Goal: Transaction & Acquisition: Purchase product/service

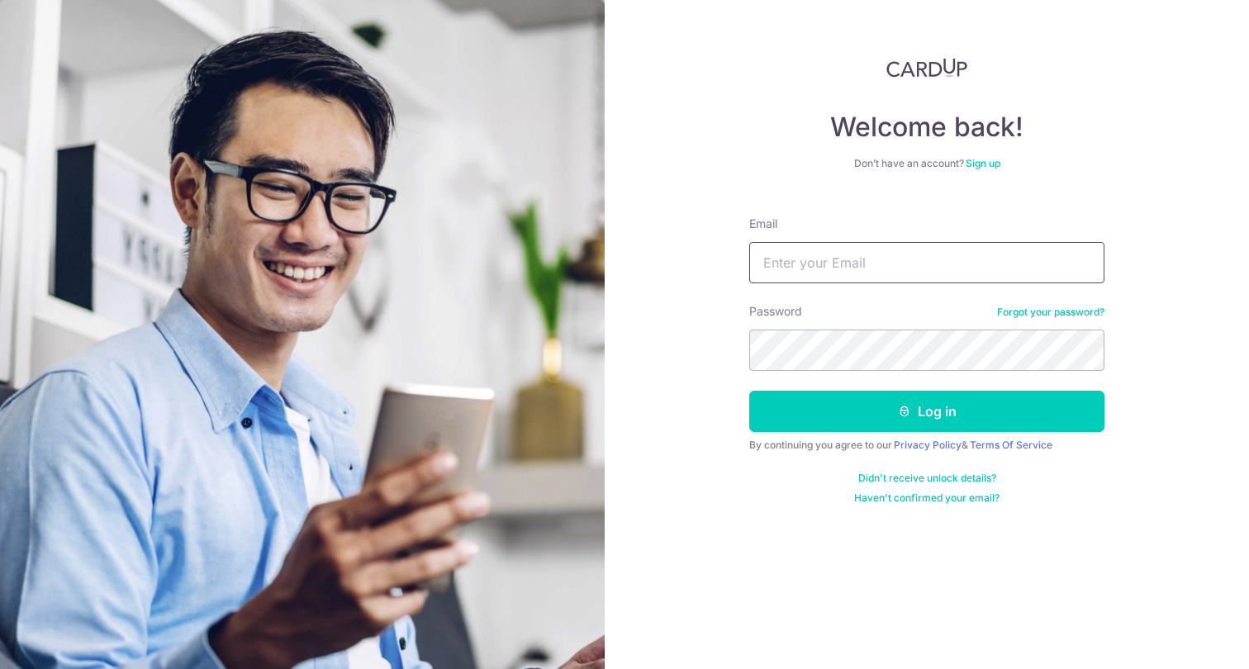
type input "[EMAIL_ADDRESS][DOMAIN_NAME]"
click at [927, 411] on button "Log in" at bounding box center [926, 411] width 355 height 41
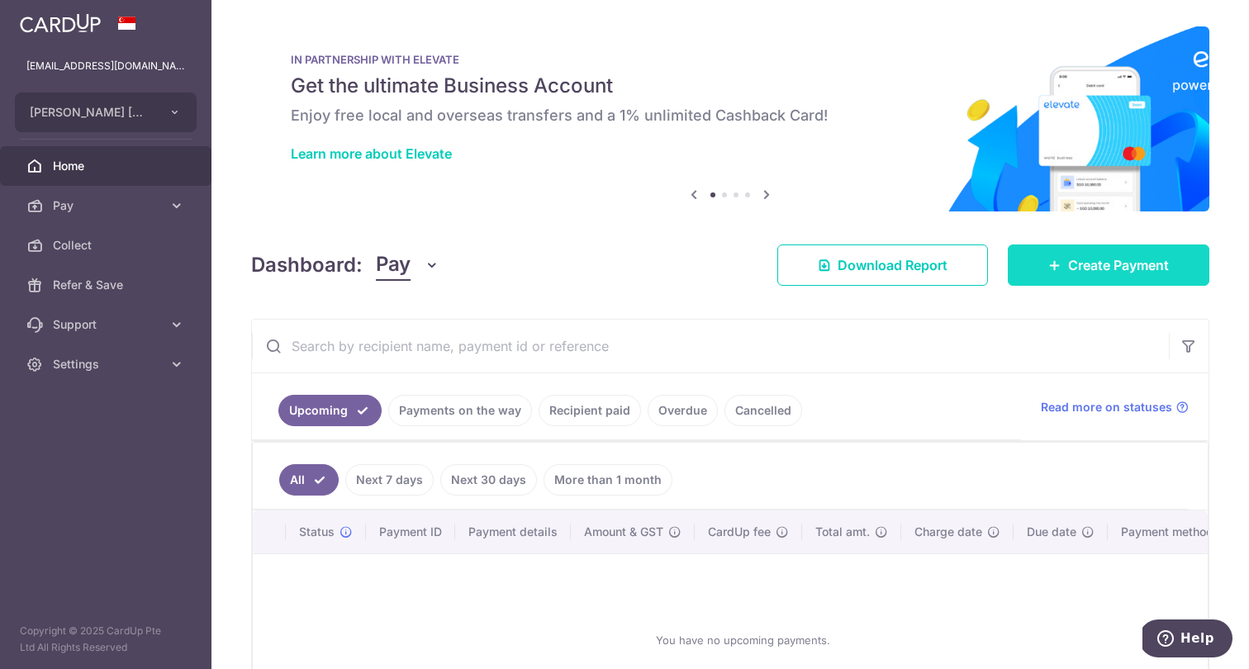
click at [1055, 262] on icon at bounding box center [1054, 264] width 13 height 13
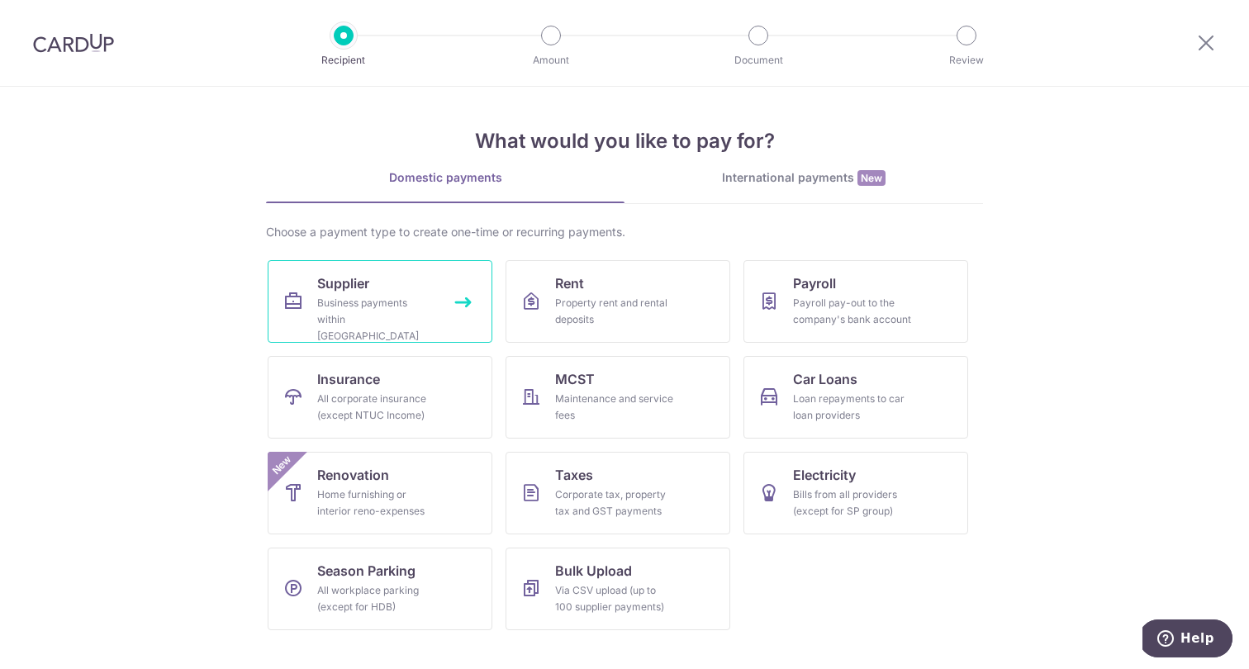
click at [367, 321] on div "Business payments within Singapore" at bounding box center [376, 320] width 119 height 50
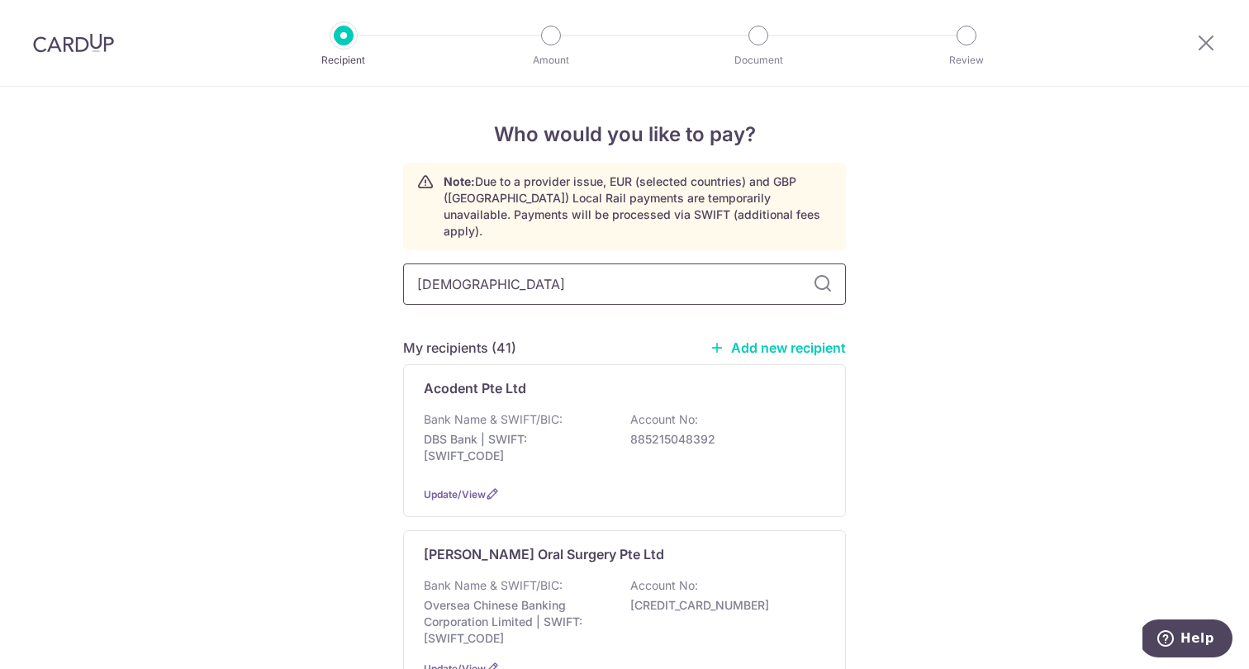
type input "asian"
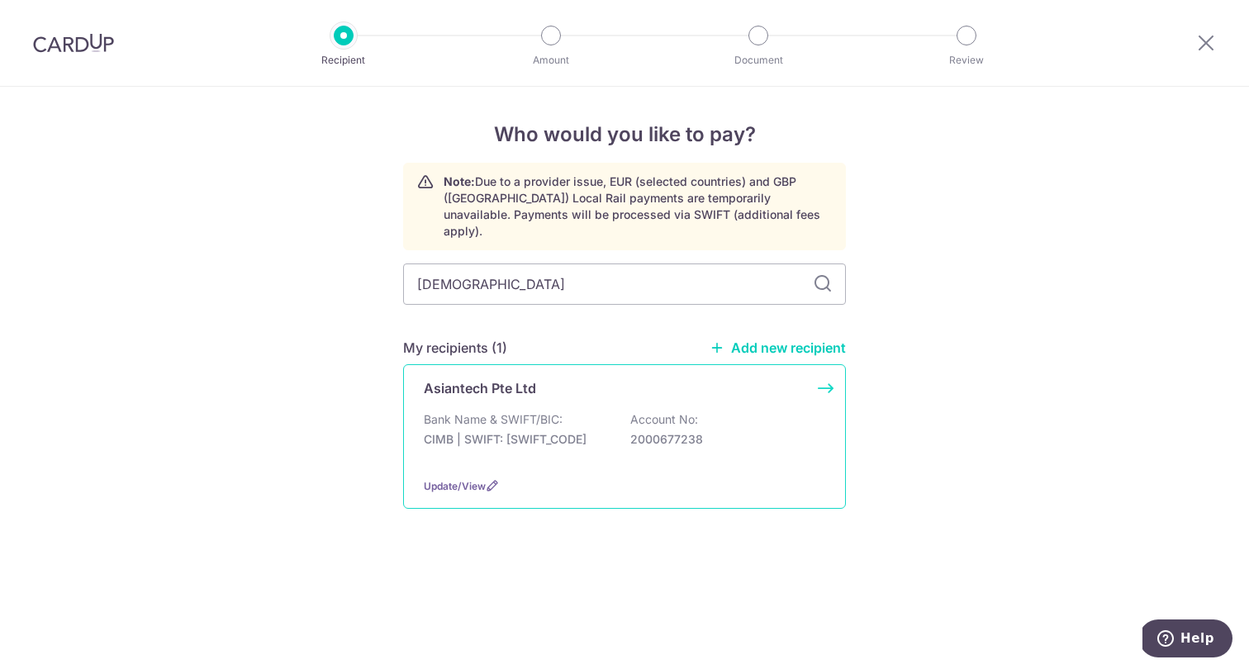
click at [625, 378] on div "Asiantech Pte Ltd" at bounding box center [615, 388] width 382 height 20
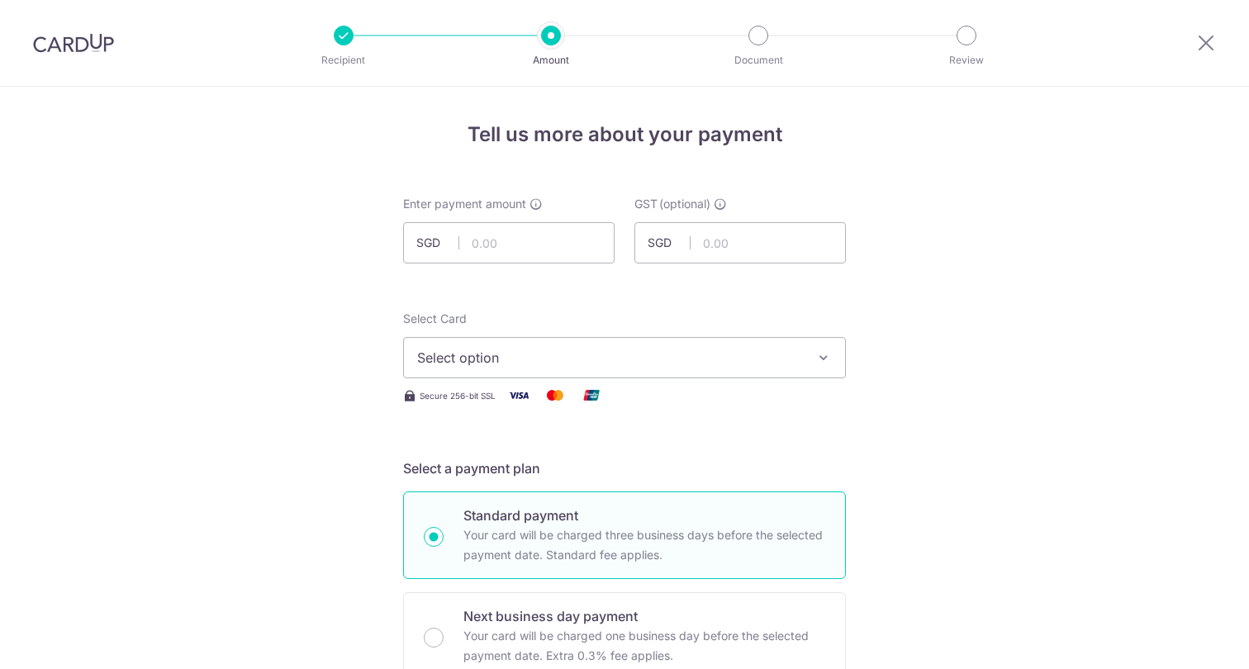
click at [488, 254] on input "text" at bounding box center [508, 242] width 211 height 41
type input "400.03"
click at [515, 342] on button "Select option" at bounding box center [624, 357] width 443 height 41
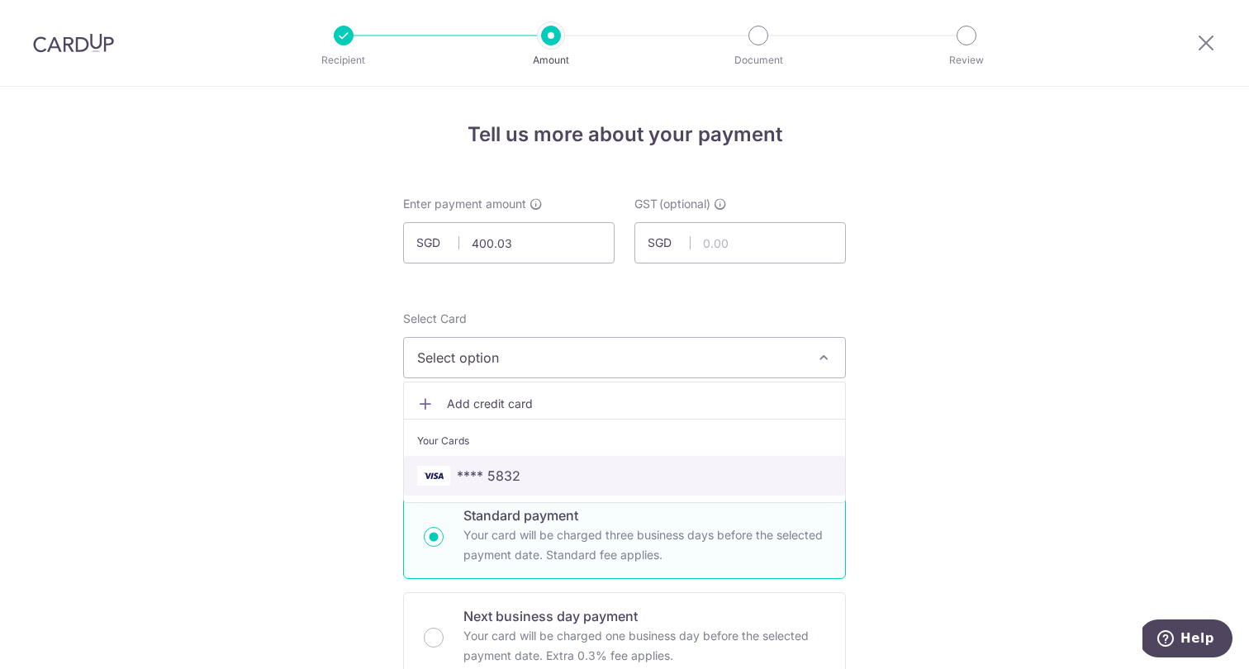
click at [498, 474] on span "**** 5832" at bounding box center [489, 476] width 64 height 20
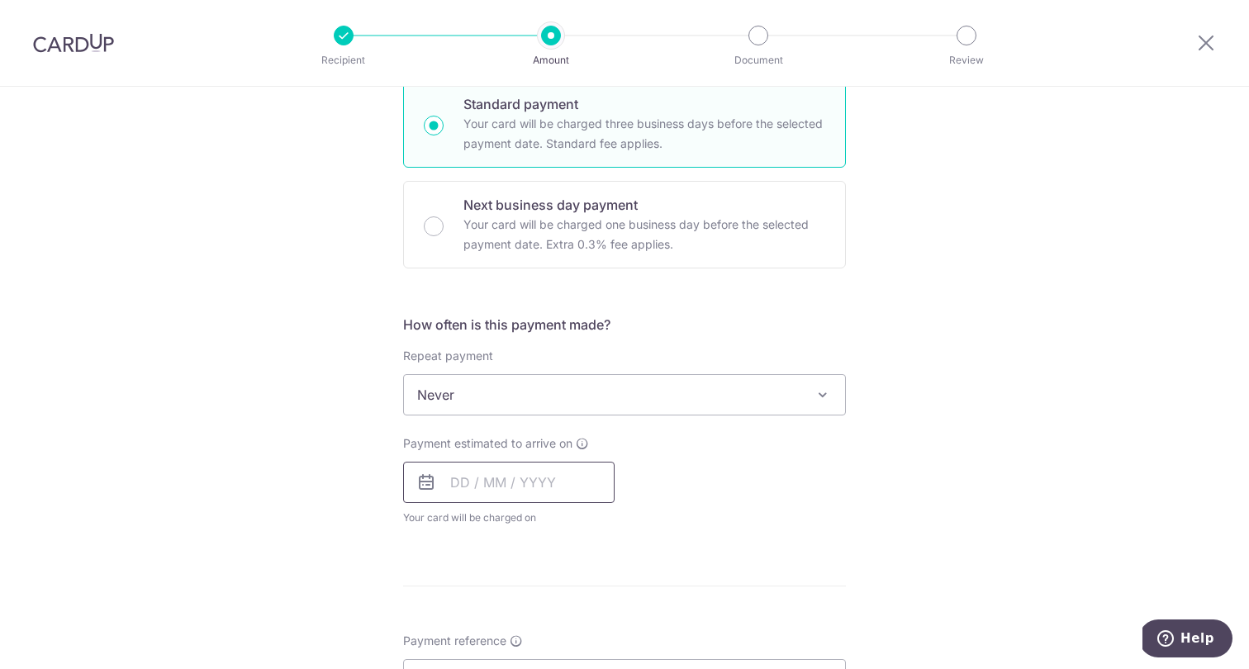
click at [510, 493] on input "text" at bounding box center [508, 482] width 211 height 41
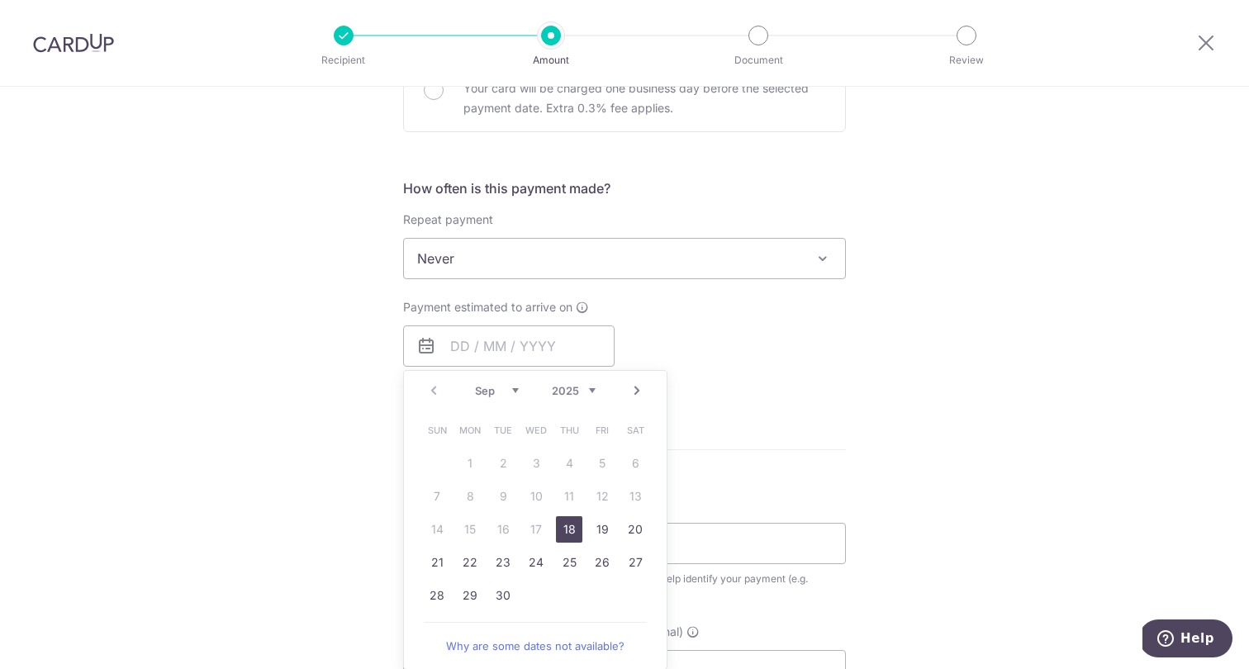
click at [559, 519] on link "18" at bounding box center [569, 529] width 26 height 26
type input "[DATE]"
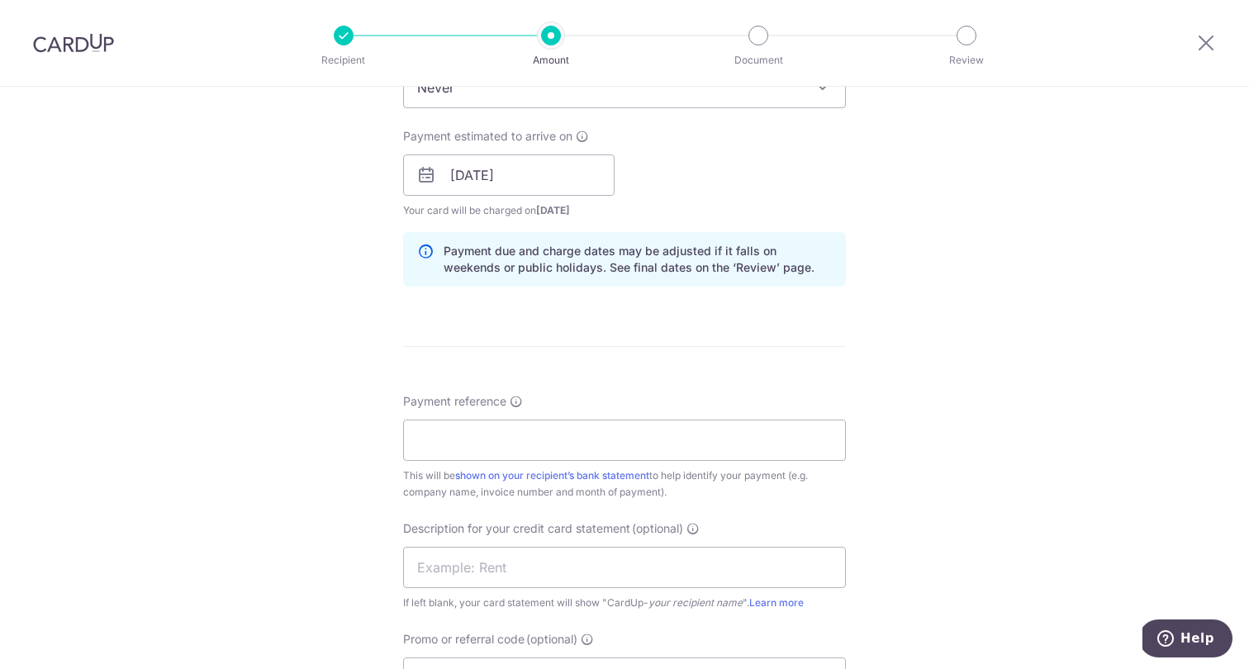
scroll to position [720, 0]
click at [508, 444] on input "Payment reference" at bounding box center [624, 438] width 443 height 41
type input "Pang and Ng Dental Bishan"
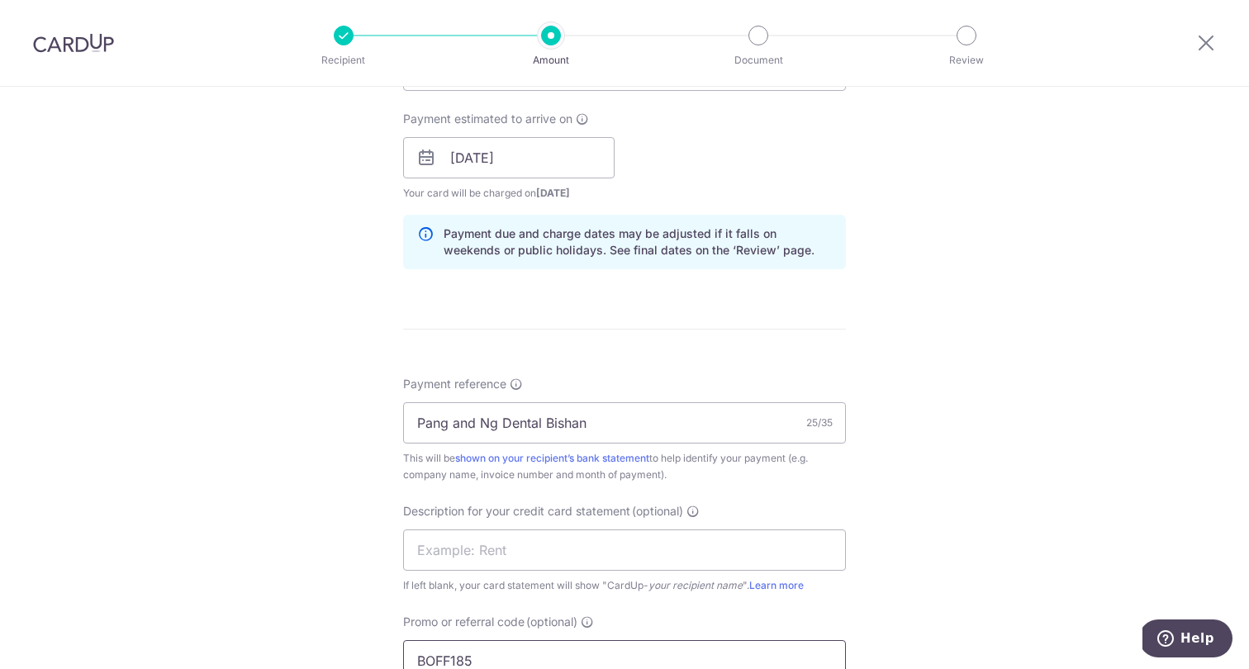
type input "BOFF185"
click at [979, 382] on div "Tell us more about your payment Enter payment amount SGD 400.03 400.03 GST (opt…" at bounding box center [624, 224] width 1249 height 1747
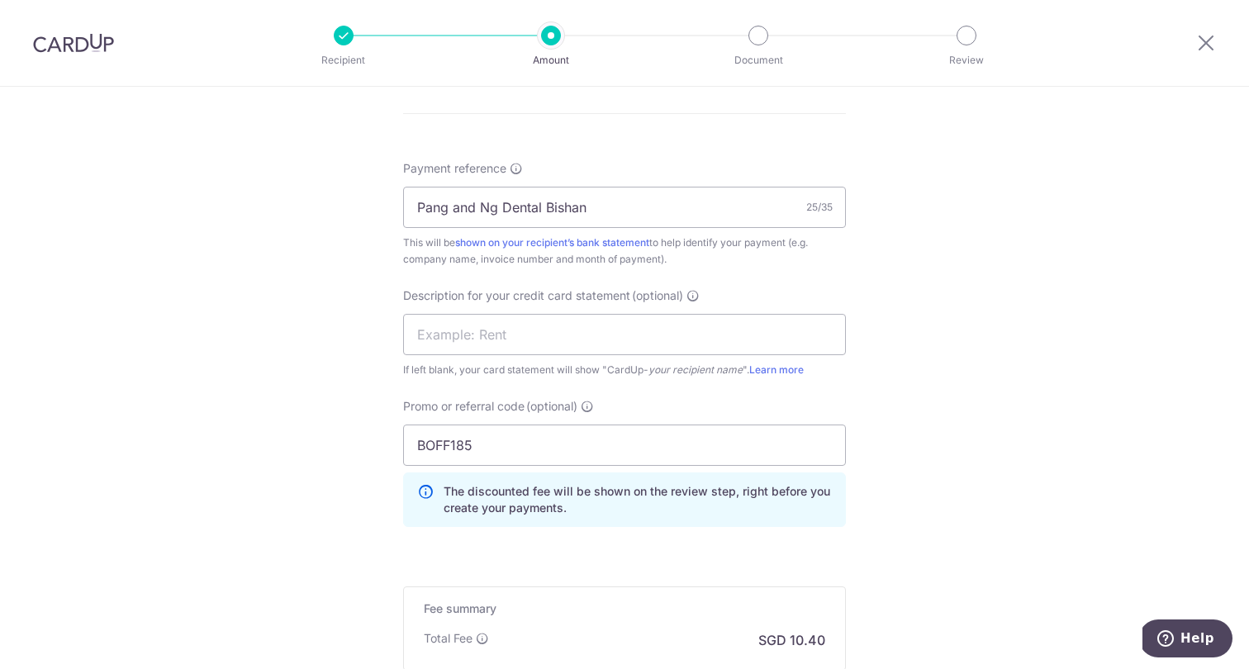
scroll to position [1137, 0]
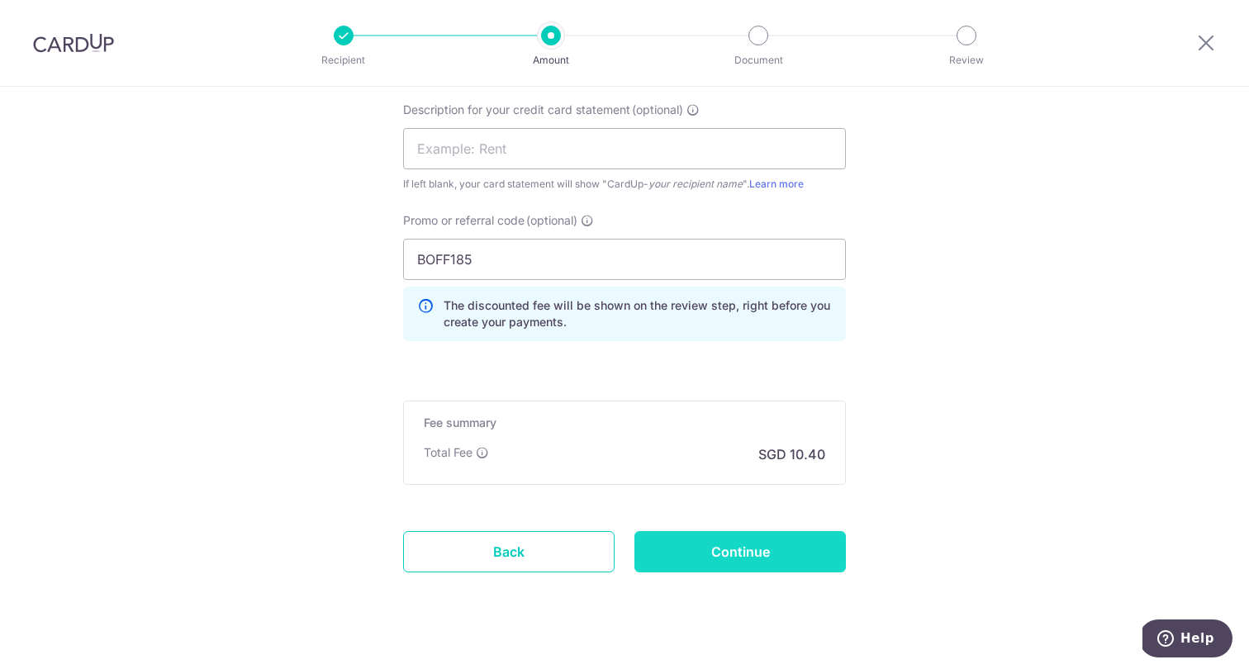
click at [751, 541] on input "Continue" at bounding box center [739, 551] width 211 height 41
type input "Create Schedule"
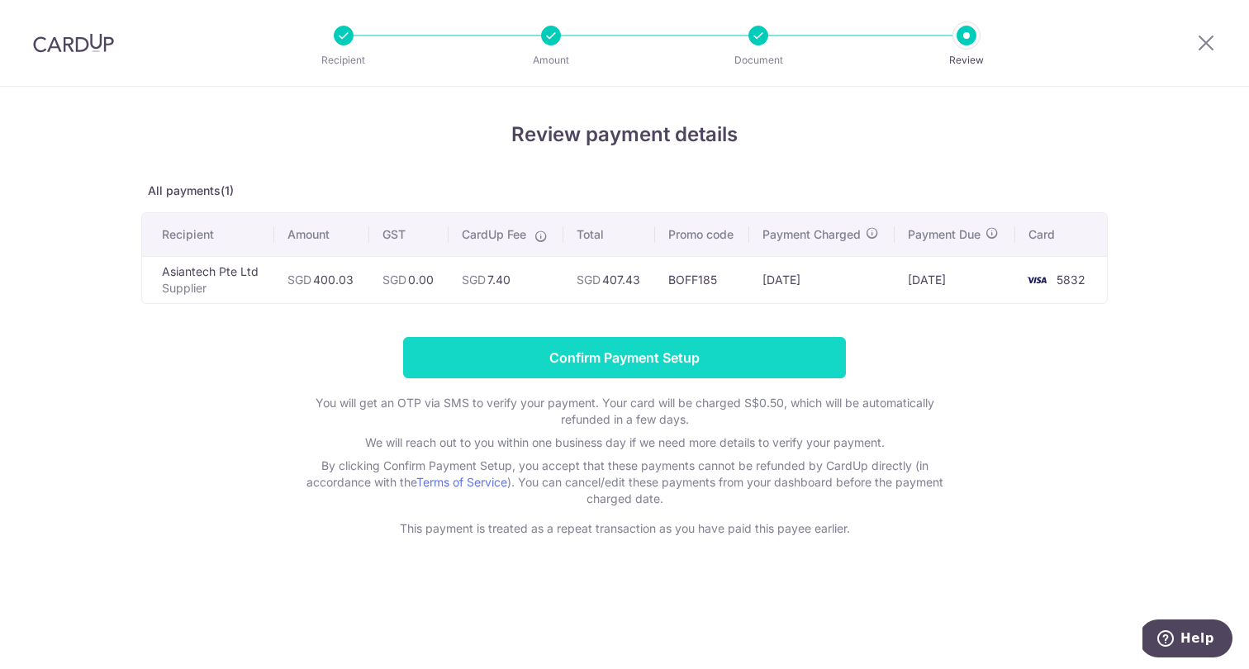
click at [672, 353] on input "Confirm Payment Setup" at bounding box center [624, 357] width 443 height 41
